Goal: Transaction & Acquisition: Purchase product/service

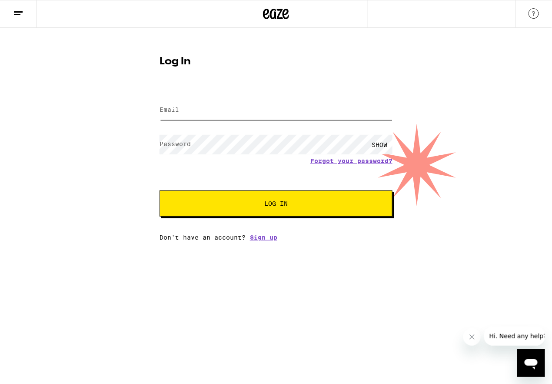
type input "[EMAIL_ADDRESS][DOMAIN_NAME]"
click at [274, 220] on div "Email Email [EMAIL_ADDRESS][DOMAIN_NAME] Password Password SHOW Forgot your pas…" at bounding box center [275, 165] width 233 height 152
click at [269, 203] on span "Log In" at bounding box center [275, 203] width 23 height 6
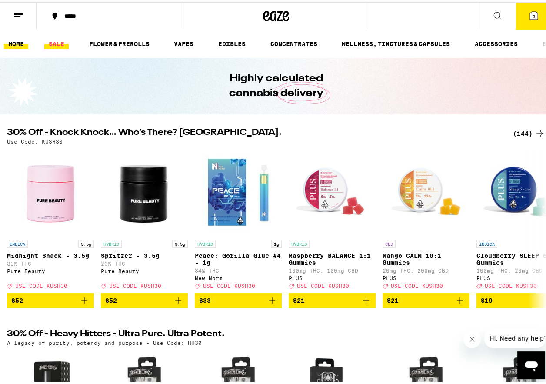
click at [59, 41] on link "SALE" at bounding box center [56, 42] width 24 height 10
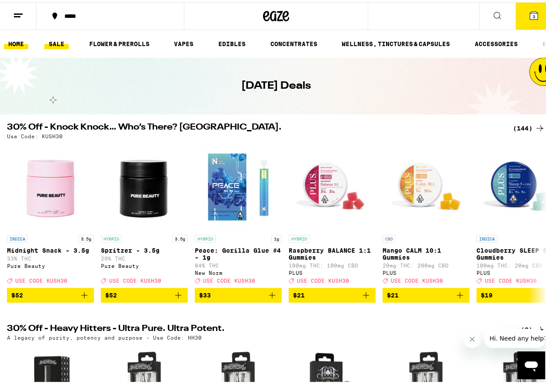
click at [13, 39] on link "HOME" at bounding box center [16, 42] width 24 height 10
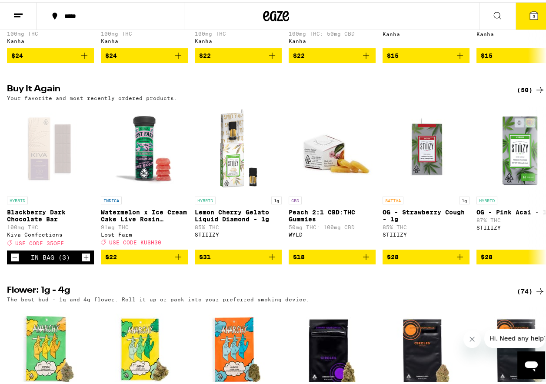
scroll to position [652, 0]
